Goal: Navigation & Orientation: Find specific page/section

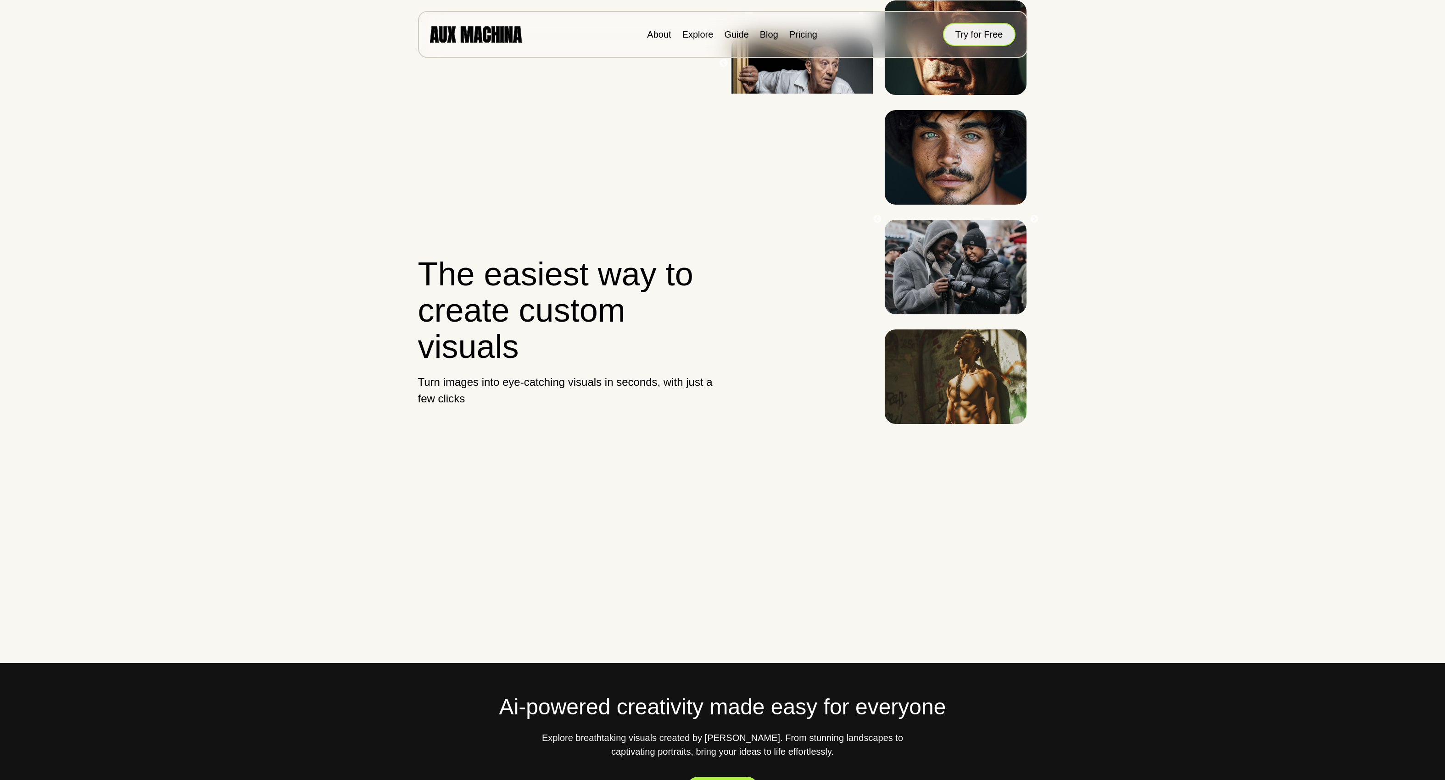
click at [976, 39] on button "Try for Free" at bounding box center [979, 34] width 72 height 23
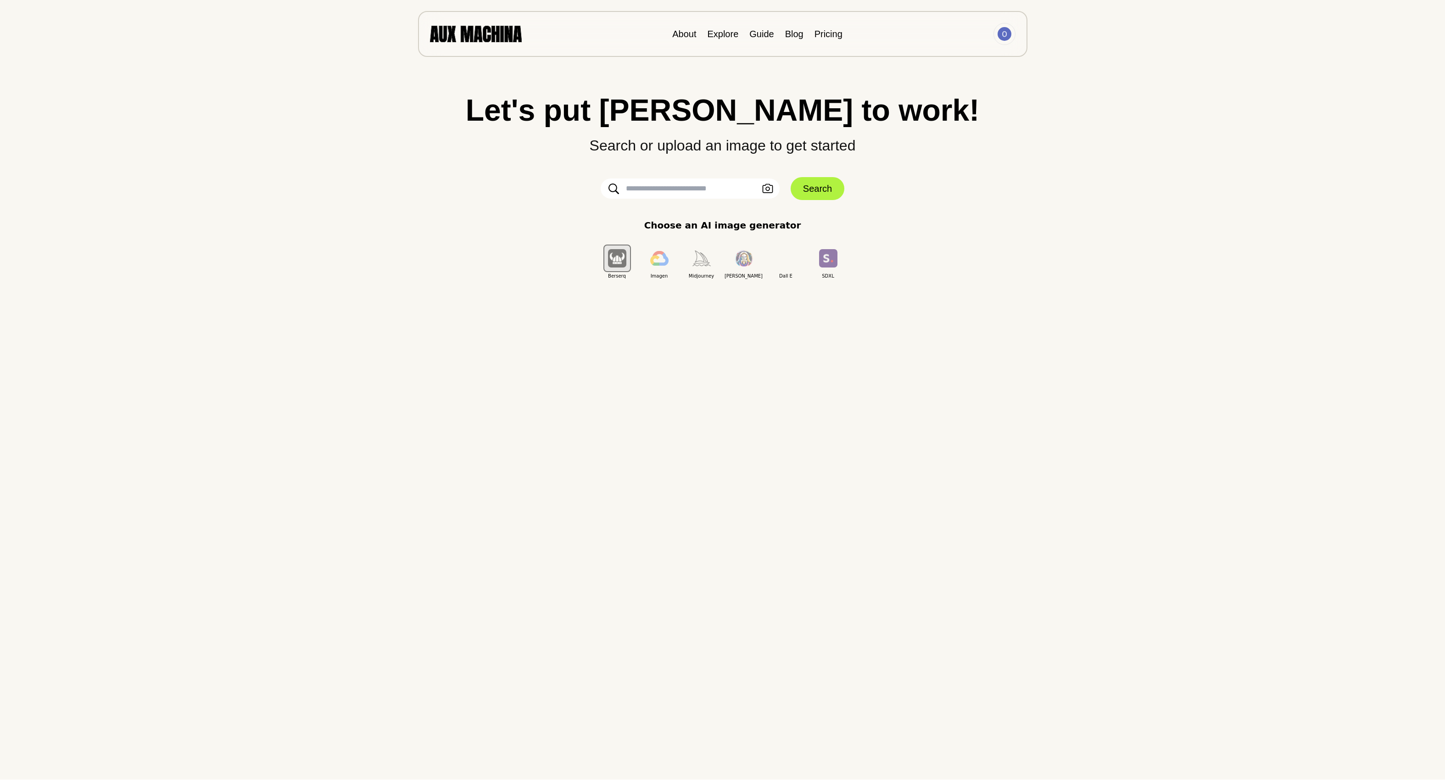
scroll to position [0, 0]
click at [806, 186] on button "Search" at bounding box center [817, 188] width 54 height 23
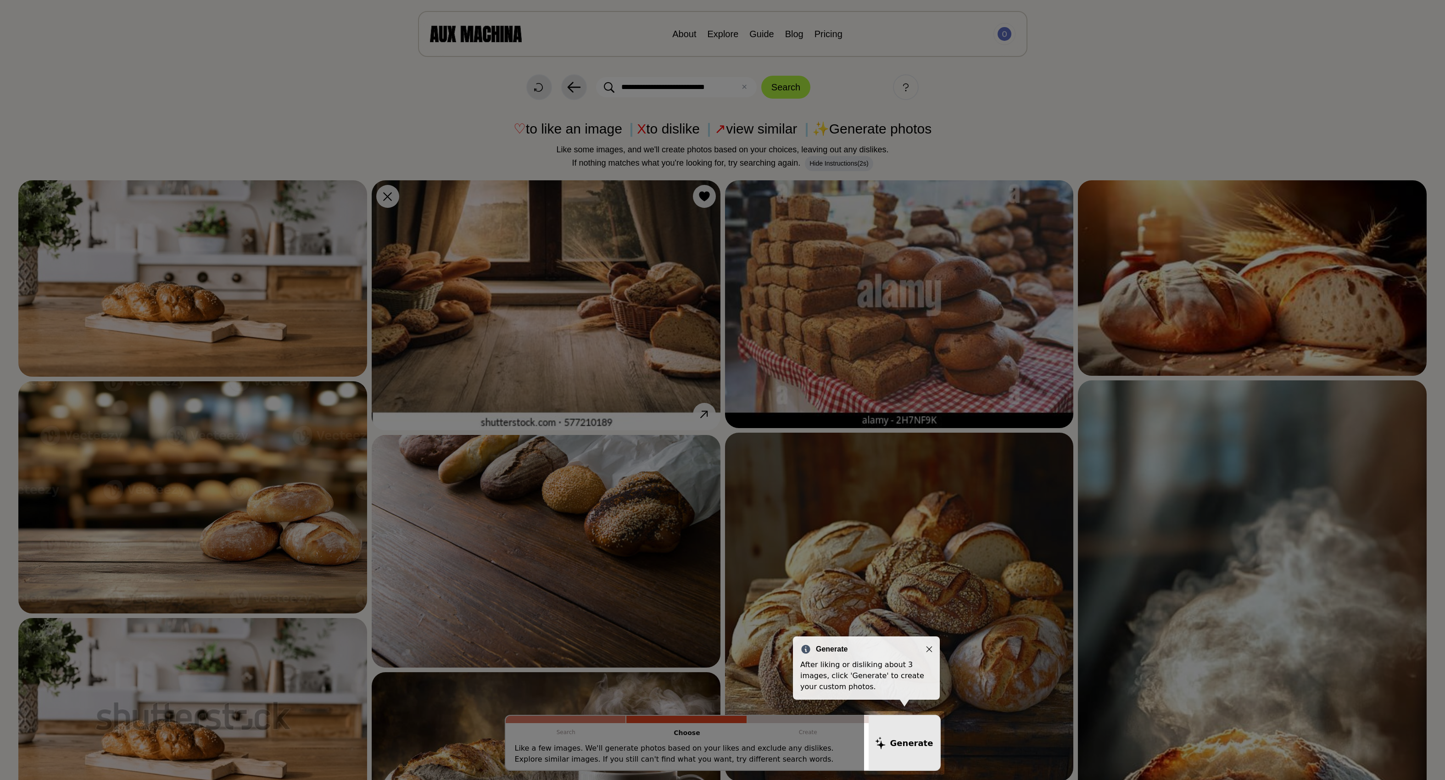
scroll to position [22, 0]
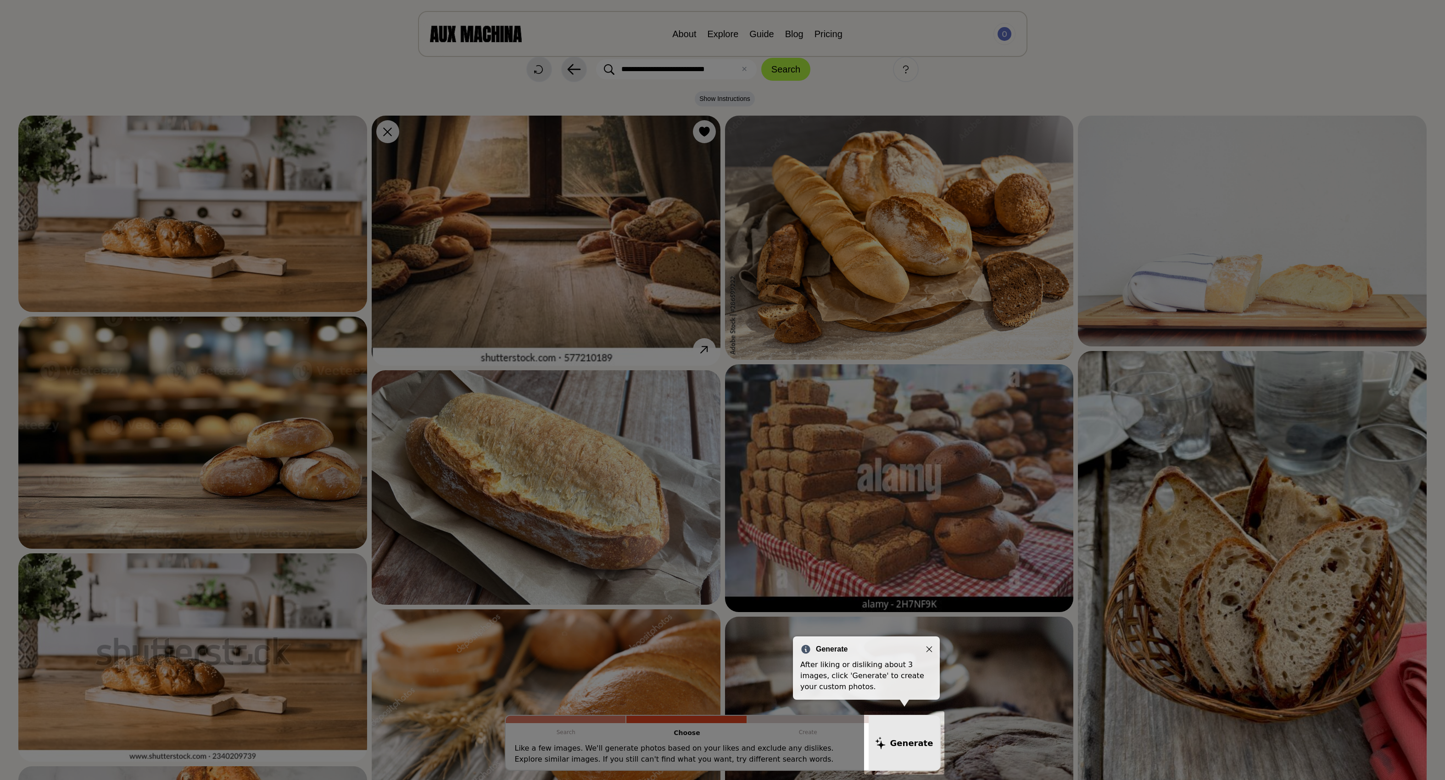
click at [929, 648] on icon "Close" at bounding box center [929, 649] width 6 height 6
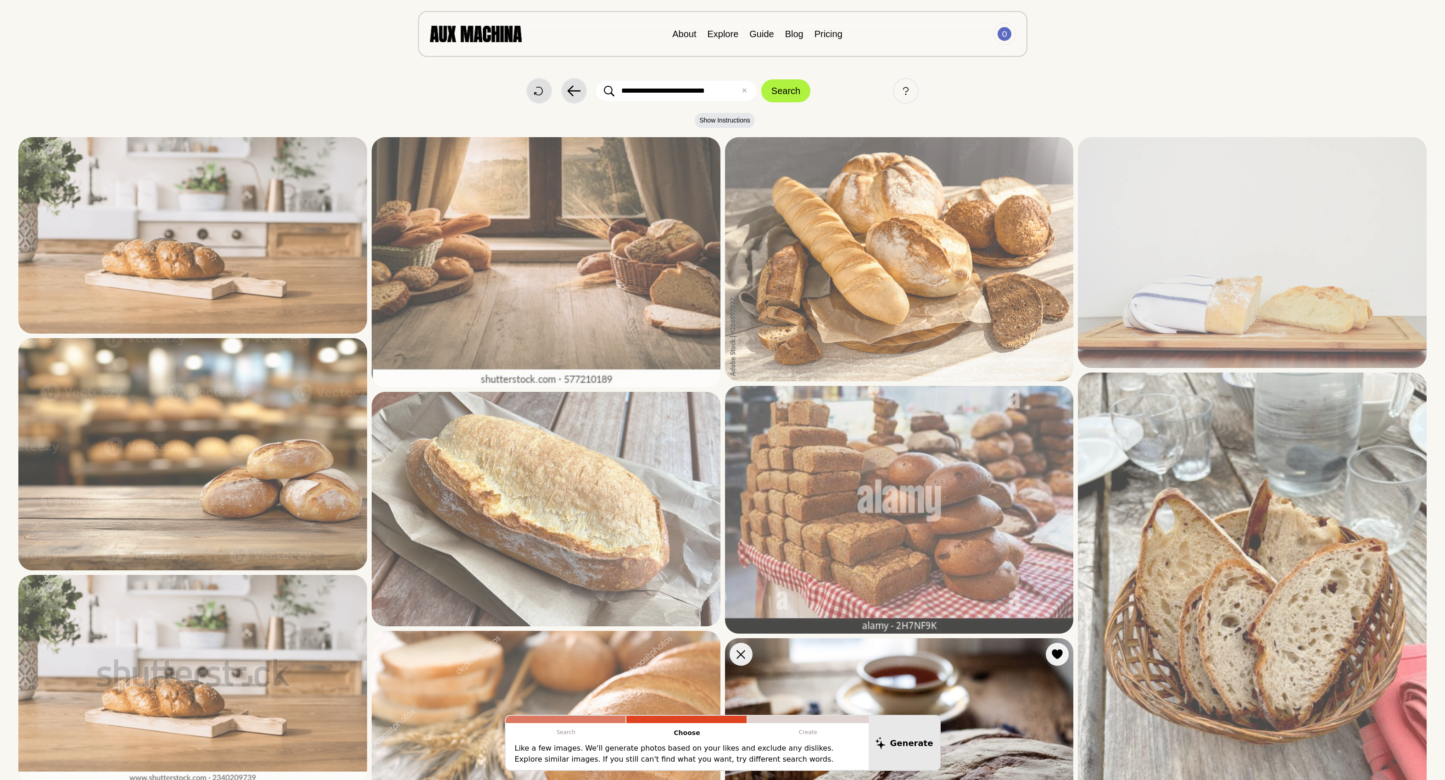
scroll to position [0, 0]
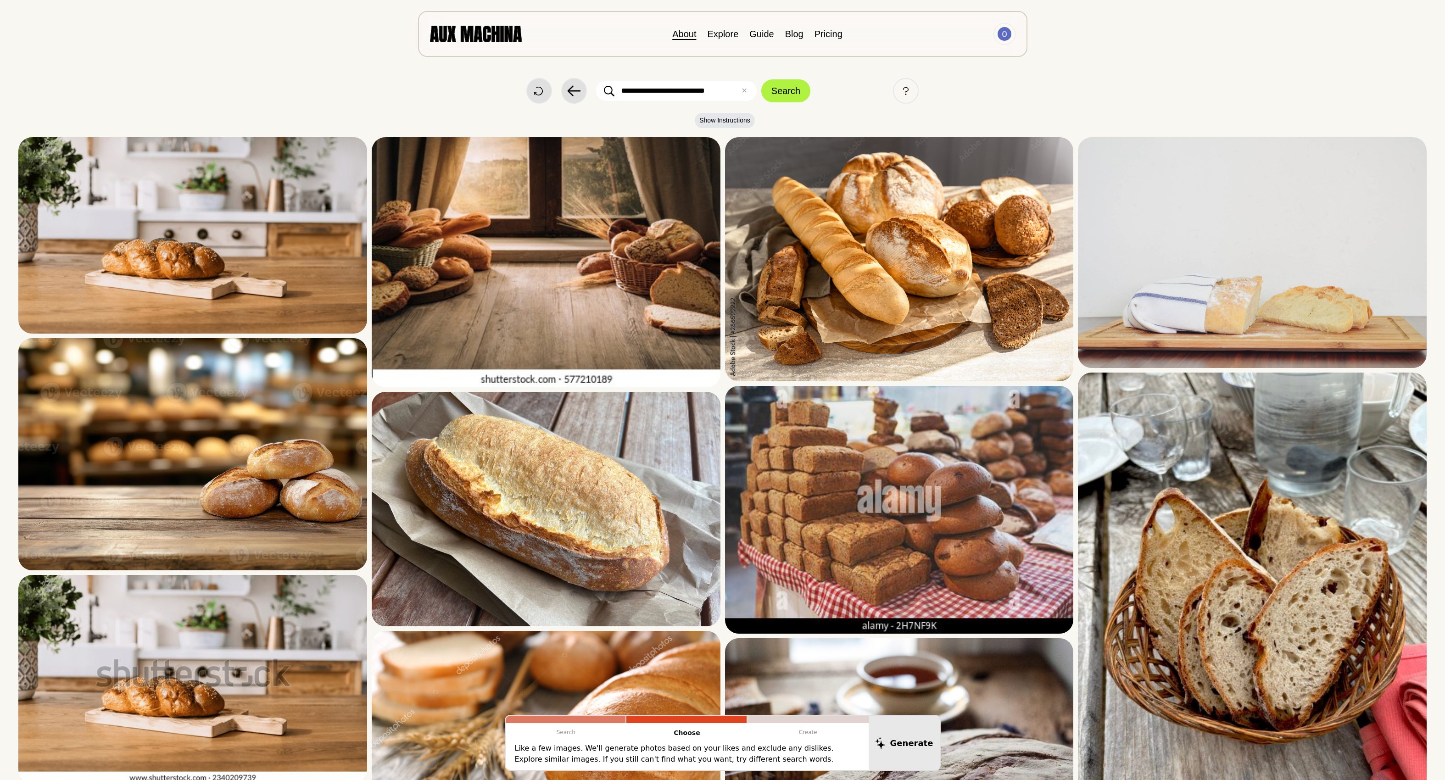
click at [685, 33] on link "About" at bounding box center [684, 34] width 24 height 10
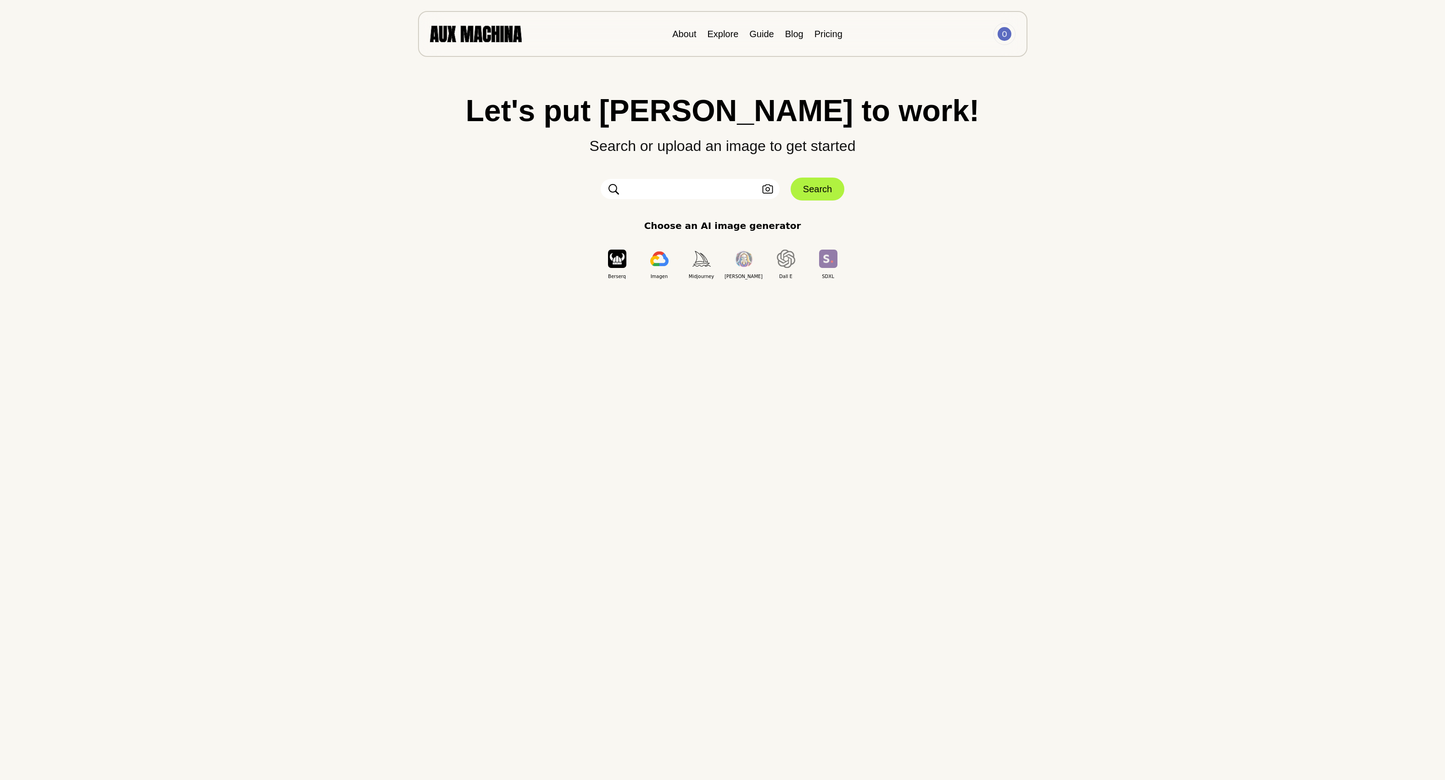
type input "**********"
